Goal: Transaction & Acquisition: Book appointment/travel/reservation

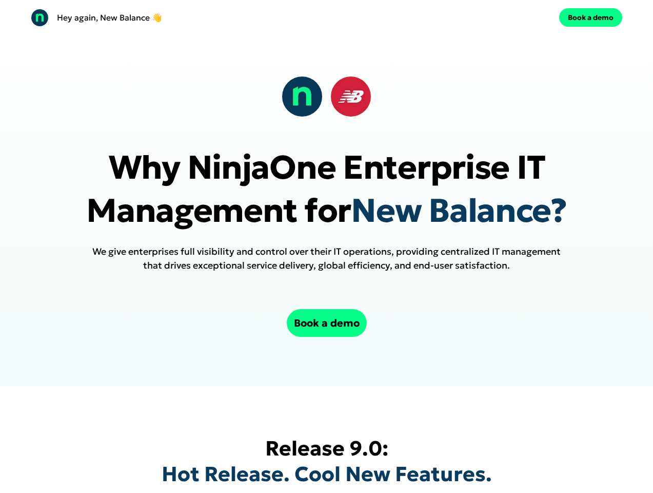
click at [326, 17] on div "Hey again, New Balance 👋 Book a demo" at bounding box center [326, 17] width 653 height 35
click at [177, 17] on div "Hey again, New Balance 👋" at bounding box center [177, 18] width 292 height 18
click at [477, 17] on div "Book a demo" at bounding box center [477, 17] width 292 height 18
click at [591, 17] on button "Book a demo" at bounding box center [590, 17] width 63 height 18
click at [326, 96] on div at bounding box center [327, 96] width 90 height 41
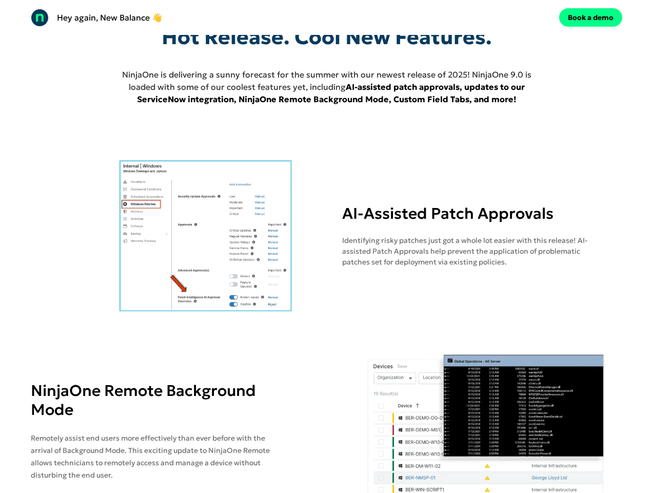
click at [326, 209] on img at bounding box center [206, 236] width 351 height 154
